Goal: Check status: Check status

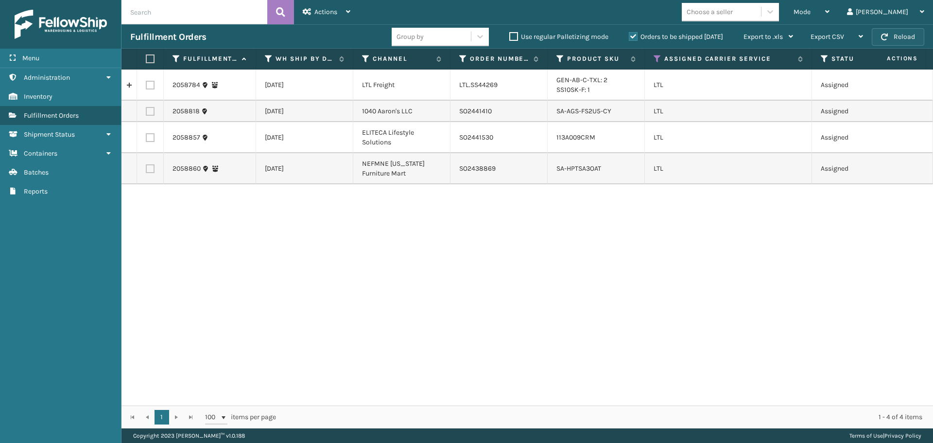
drag, startPoint x: 0, startPoint y: 0, endPoint x: 904, endPoint y: 32, distance: 904.4
click at [904, 32] on button "Reload" at bounding box center [898, 37] width 53 height 18
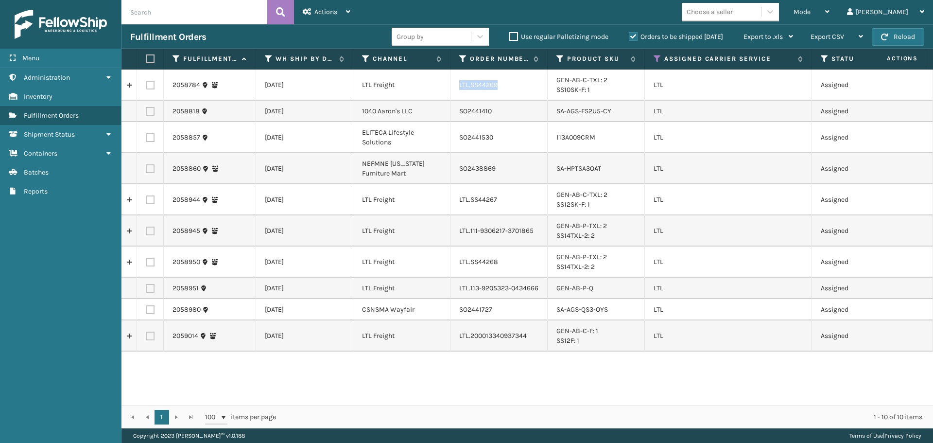
drag, startPoint x: 496, startPoint y: 85, endPoint x: 454, endPoint y: 86, distance: 41.8
click at [454, 86] on td "LTL.SS44269" at bounding box center [499, 85] width 97 height 31
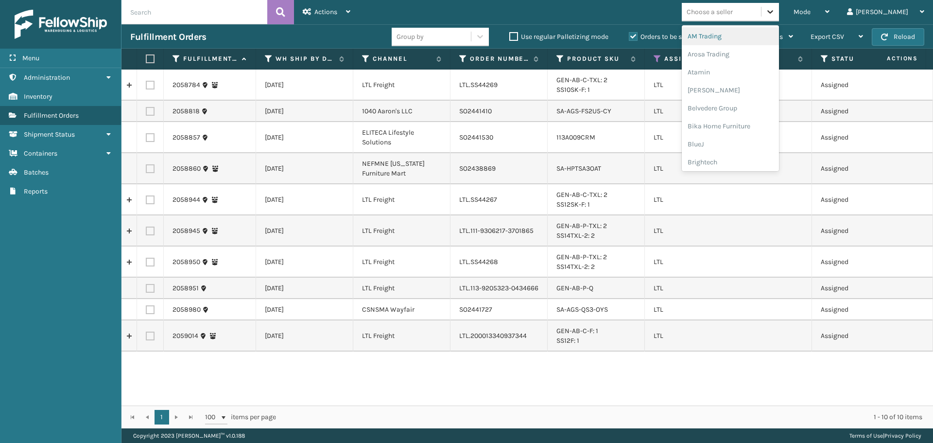
click at [775, 13] on icon at bounding box center [771, 12] width 10 height 10
click at [758, 141] on div "SleepGeekz" at bounding box center [730, 142] width 97 height 18
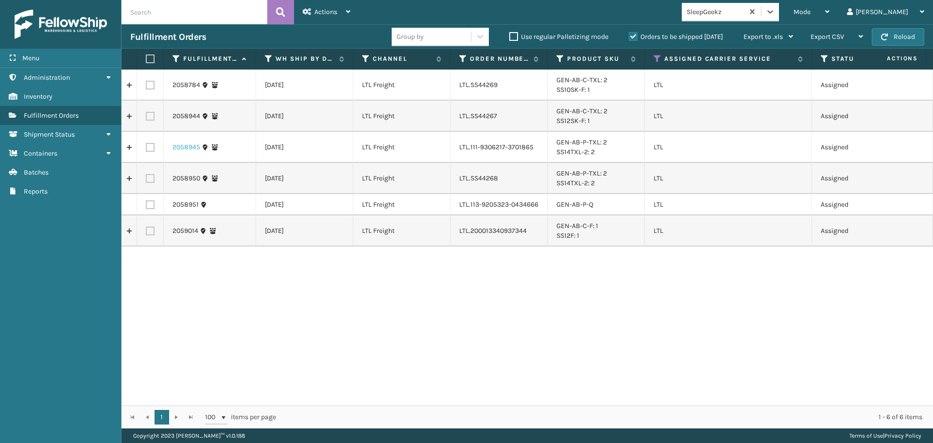
click at [183, 148] on link "2058945" at bounding box center [187, 147] width 28 height 10
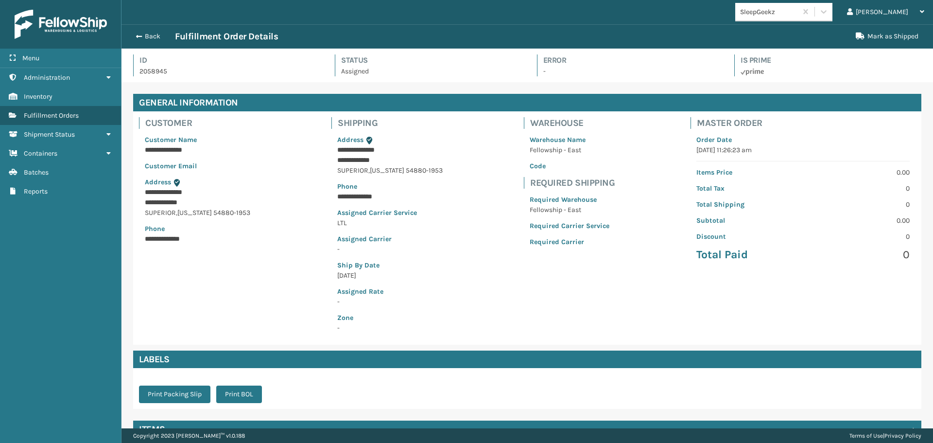
scroll to position [23, 812]
click at [158, 73] on p "2058945" at bounding box center [229, 71] width 178 height 10
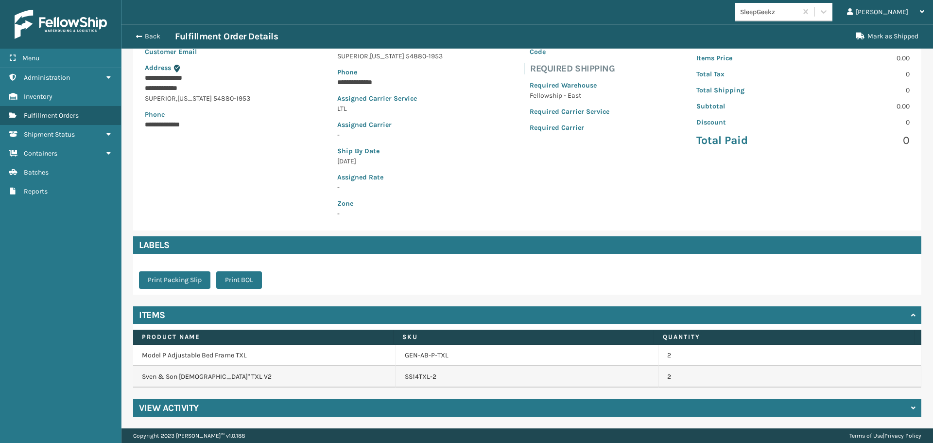
scroll to position [0, 0]
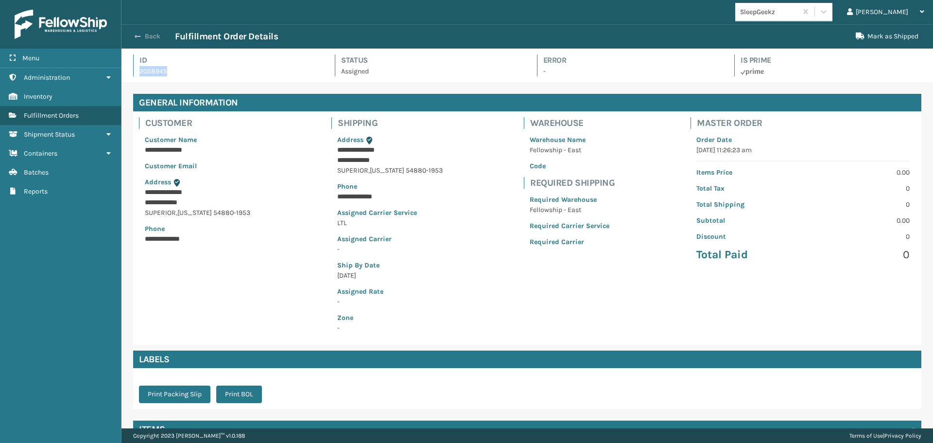
click at [153, 34] on button "Back" at bounding box center [152, 36] width 45 height 9
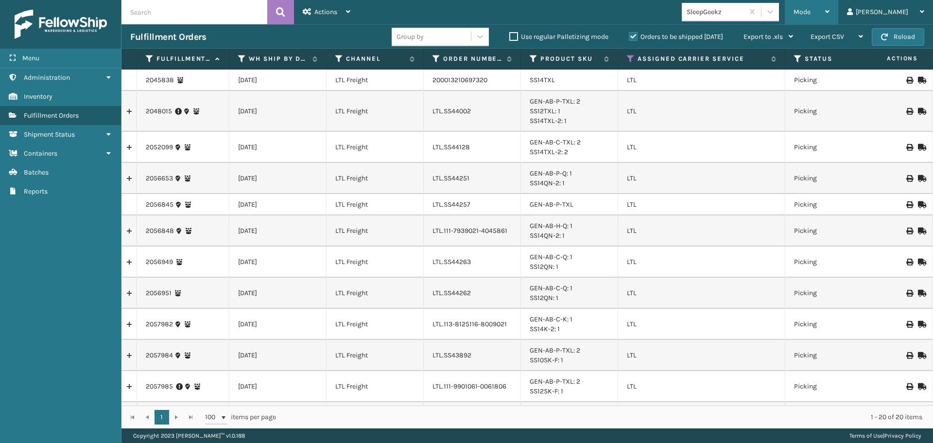
click at [830, 11] on div "Mode" at bounding box center [812, 12] width 36 height 24
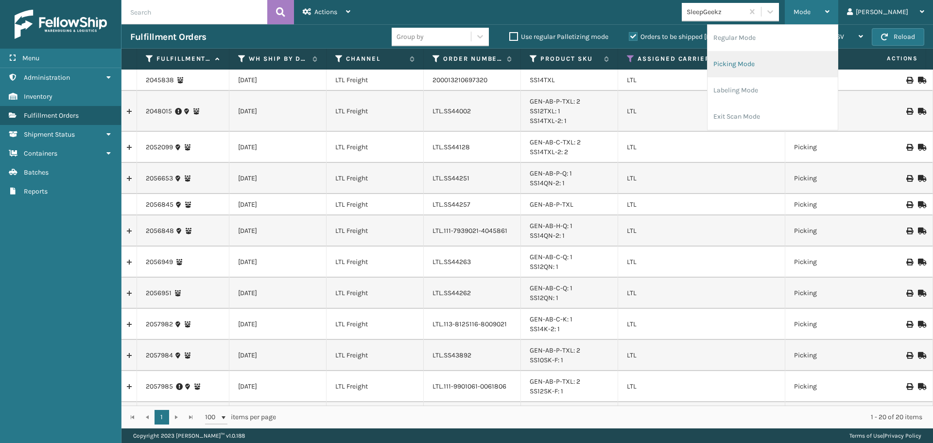
click at [780, 62] on li "Picking Mode" at bounding box center [773, 64] width 130 height 26
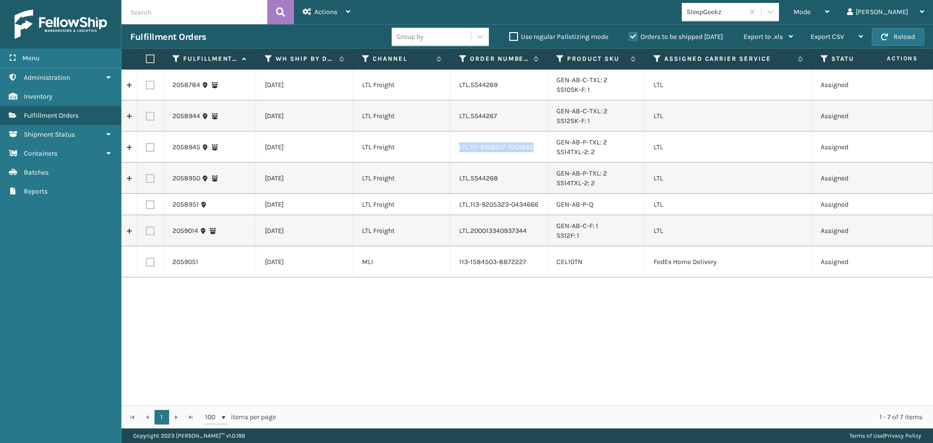
drag, startPoint x: 533, startPoint y: 147, endPoint x: 437, endPoint y: 148, distance: 96.8
click at [437, 148] on tr "2058945 [DATE] LTL Freight LTL.111-9306217-3701865 GEN-AB-P-TXL: 2 SS14TXL-2: 2…" at bounding box center [908, 147] width 1573 height 31
copy tr "LTL.111-9306217-3701865"
click at [183, 150] on link "2058945" at bounding box center [187, 147] width 28 height 10
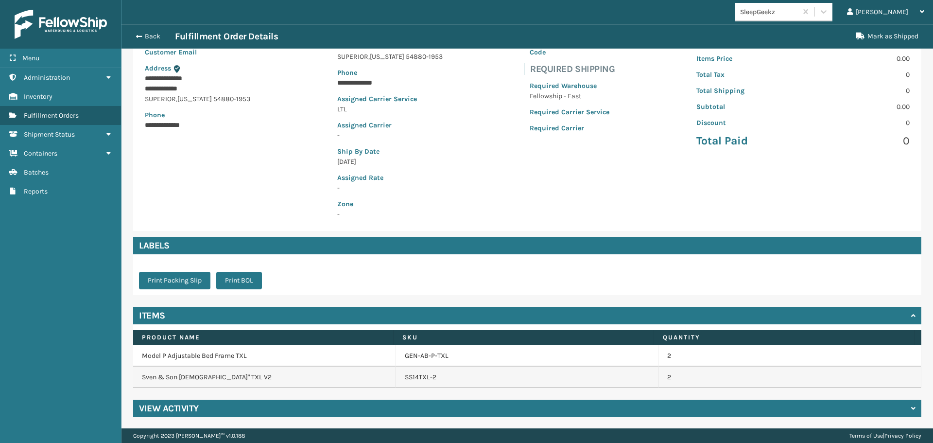
scroll to position [114, 0]
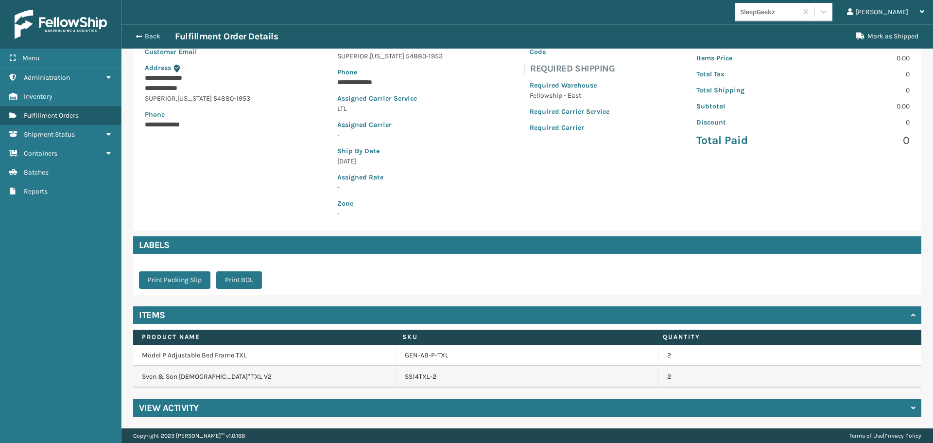
click at [298, 408] on div "View Activity" at bounding box center [527, 408] width 789 height 18
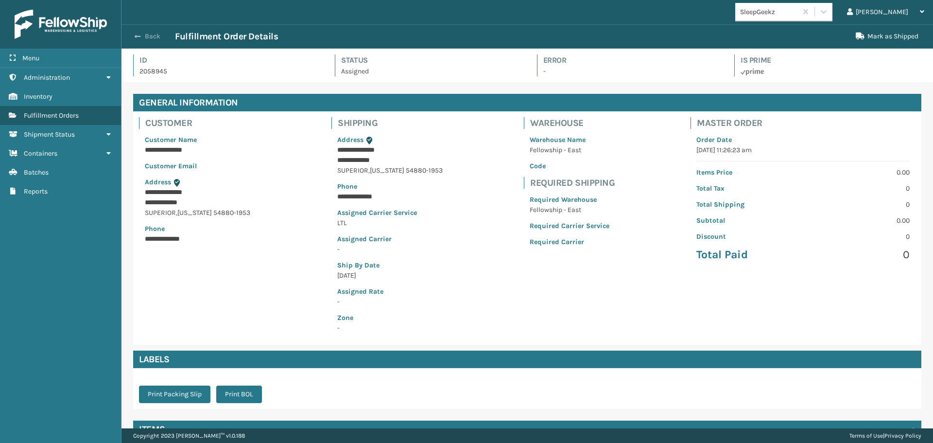
click at [146, 32] on button "Back" at bounding box center [152, 36] width 45 height 9
